Goal: Information Seeking & Learning: Check status

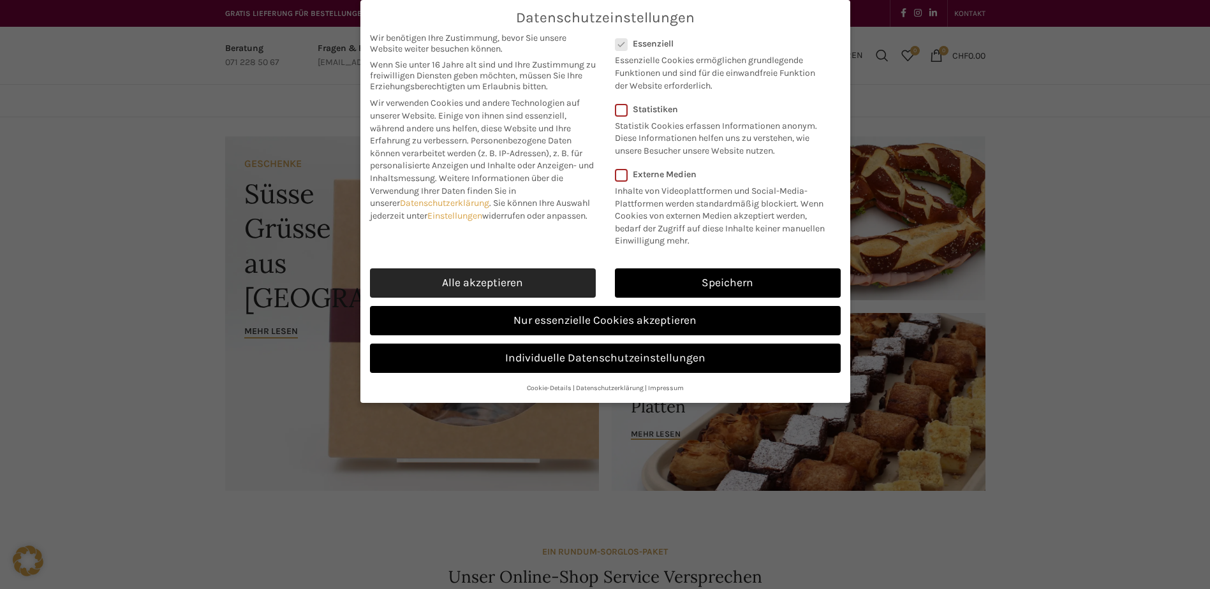
click at [517, 284] on link "Alle akzeptieren" at bounding box center [483, 282] width 226 height 29
checkbox input "true"
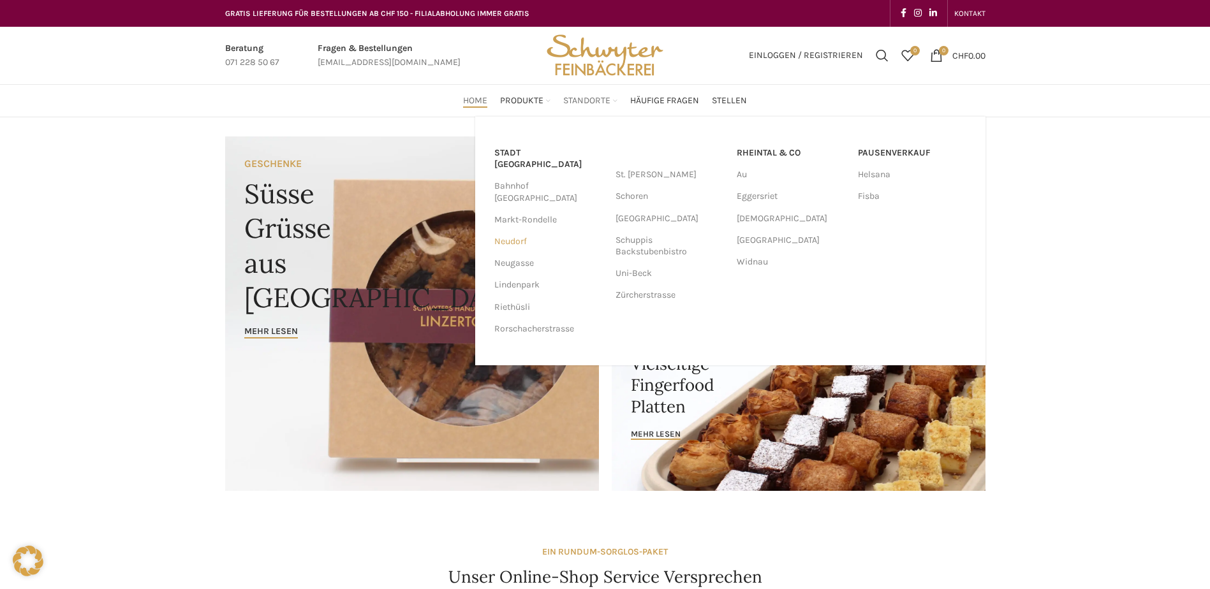
click at [512, 231] on link "Neudorf" at bounding box center [548, 242] width 108 height 22
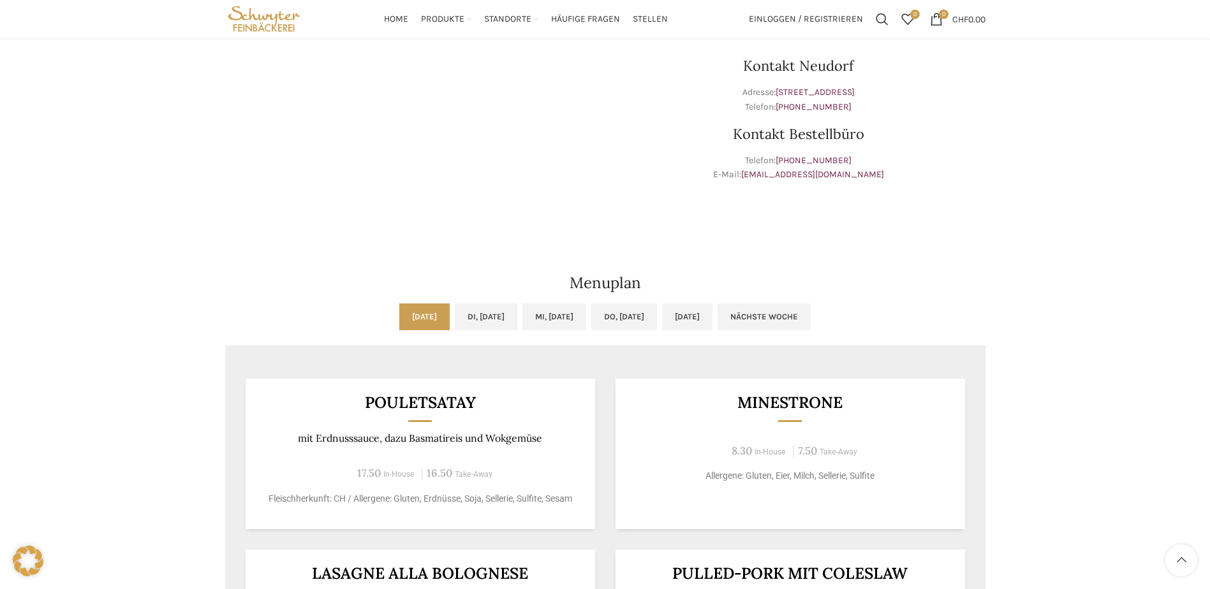
scroll to position [383, 0]
click at [490, 317] on link "Di, 30.09.2025" at bounding box center [486, 317] width 62 height 27
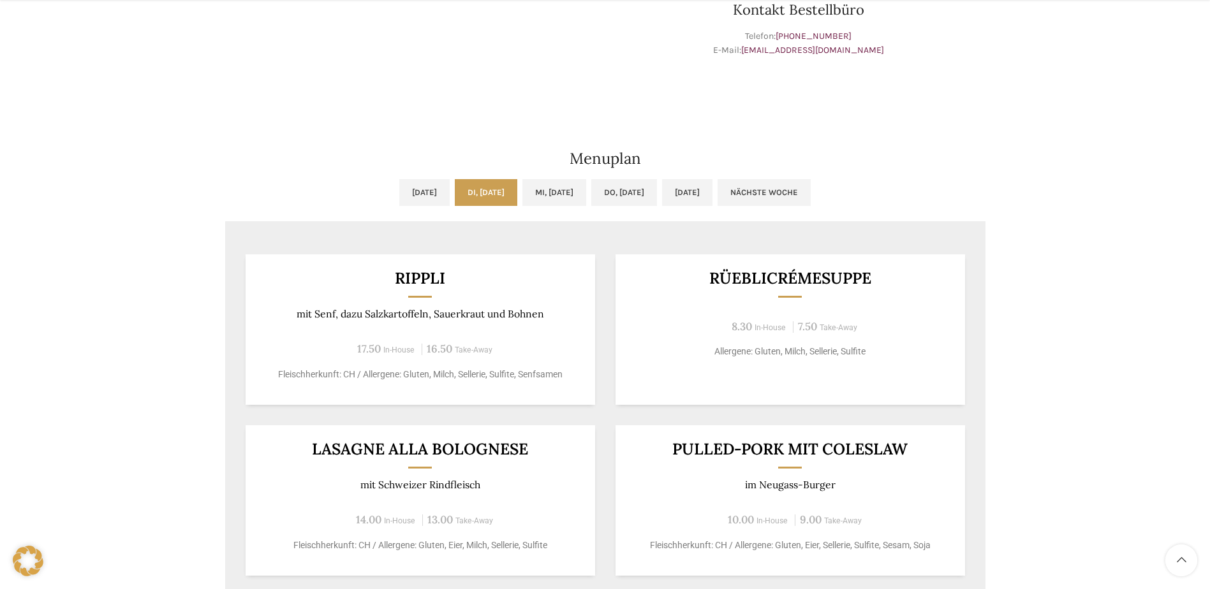
scroll to position [510, 0]
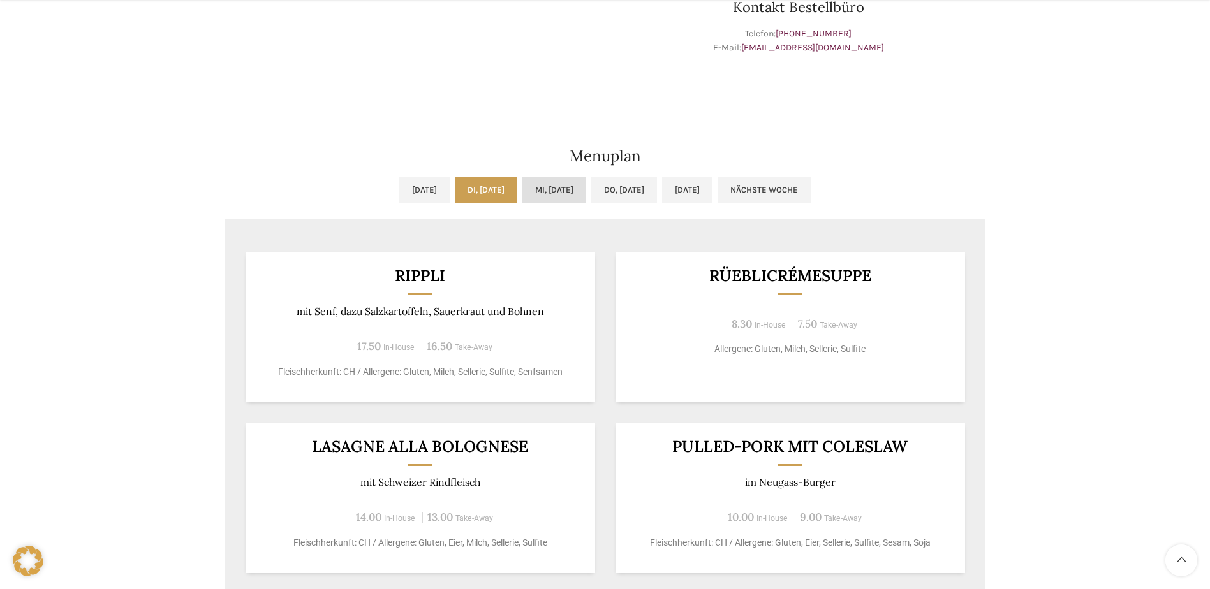
click at [550, 193] on link "Mi, 01.10.2025" at bounding box center [554, 190] width 64 height 27
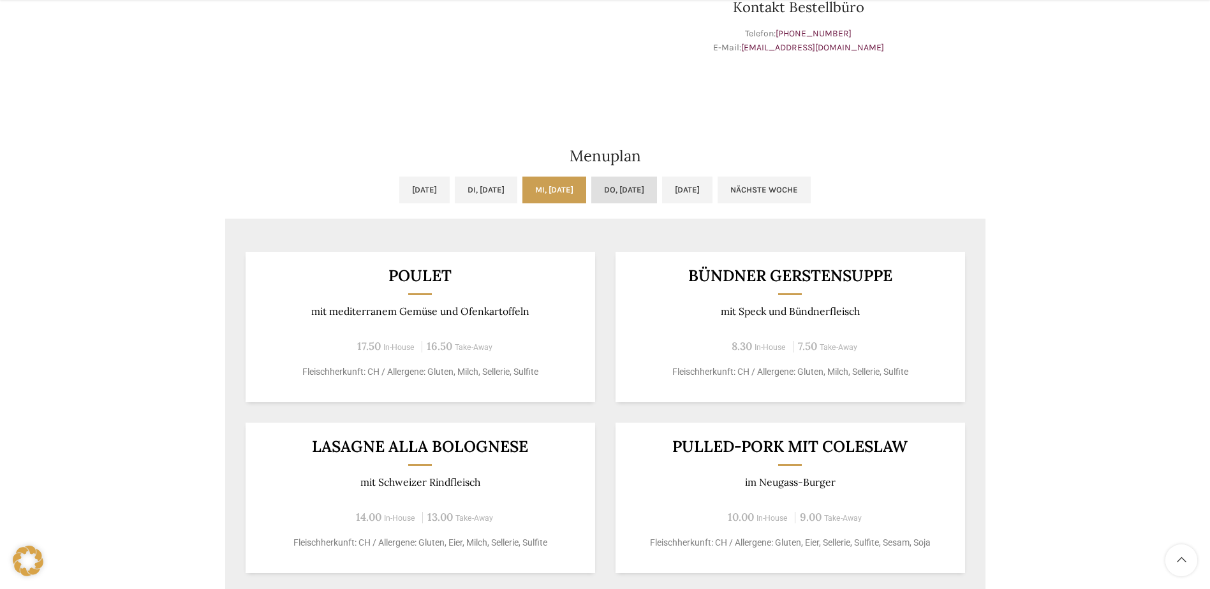
click at [638, 189] on link "Do, 02.10.2025" at bounding box center [624, 190] width 66 height 27
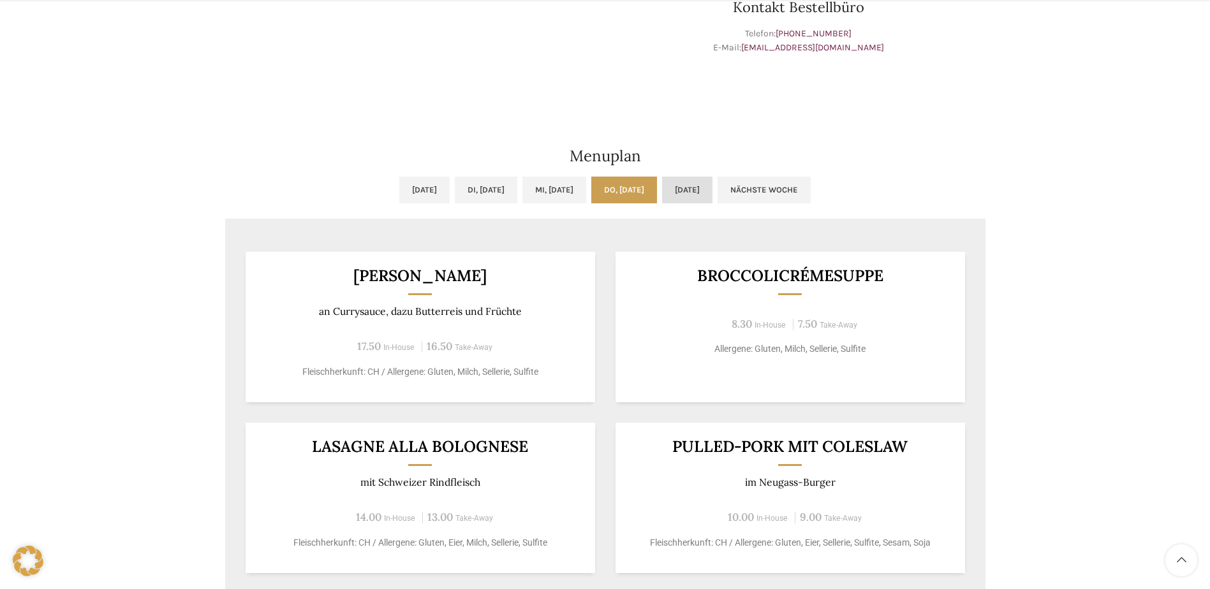
click at [712, 191] on link "Fr, 03.10.2025" at bounding box center [687, 190] width 50 height 27
